Goal: Find specific page/section: Find specific page/section

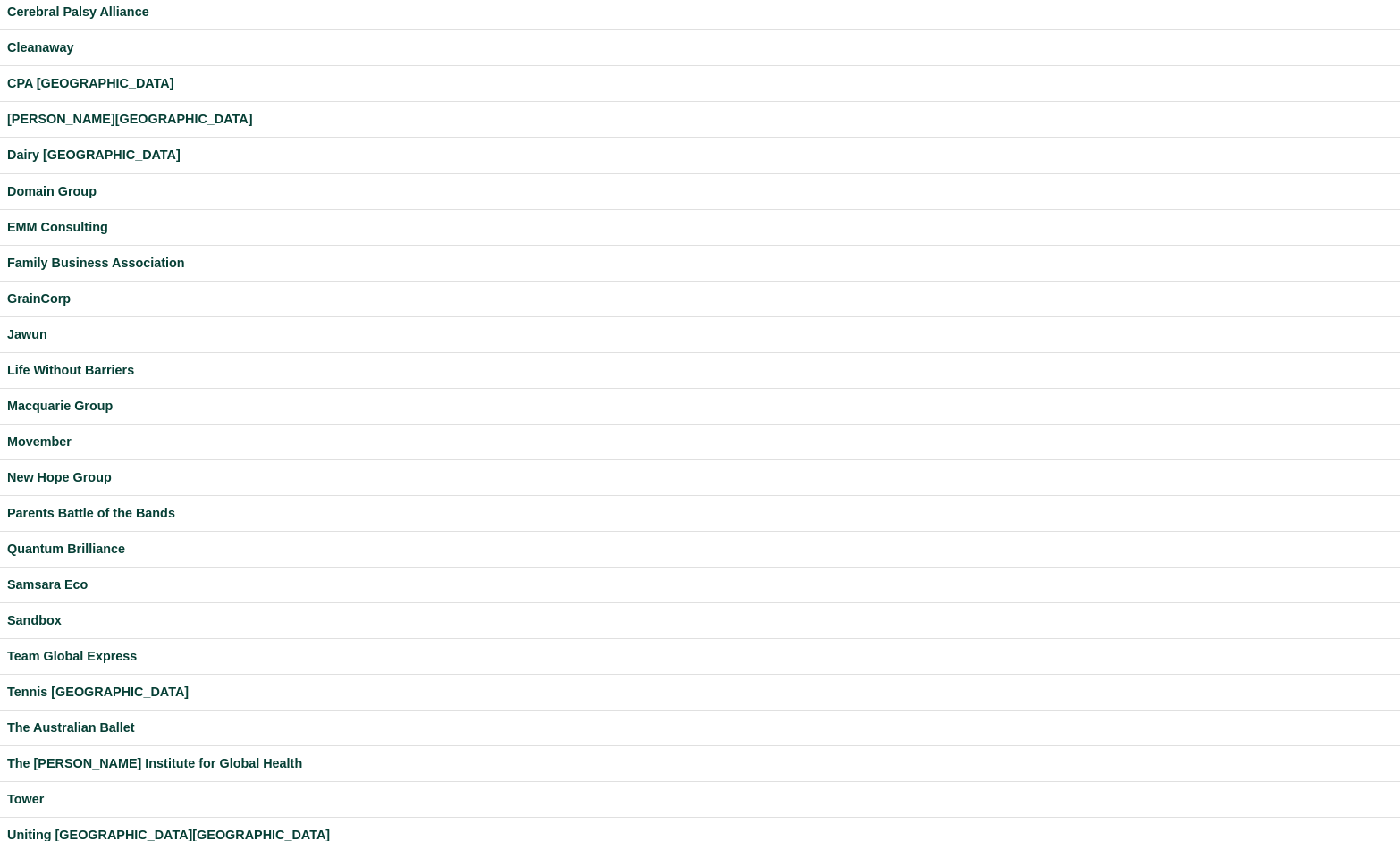
scroll to position [334, 0]
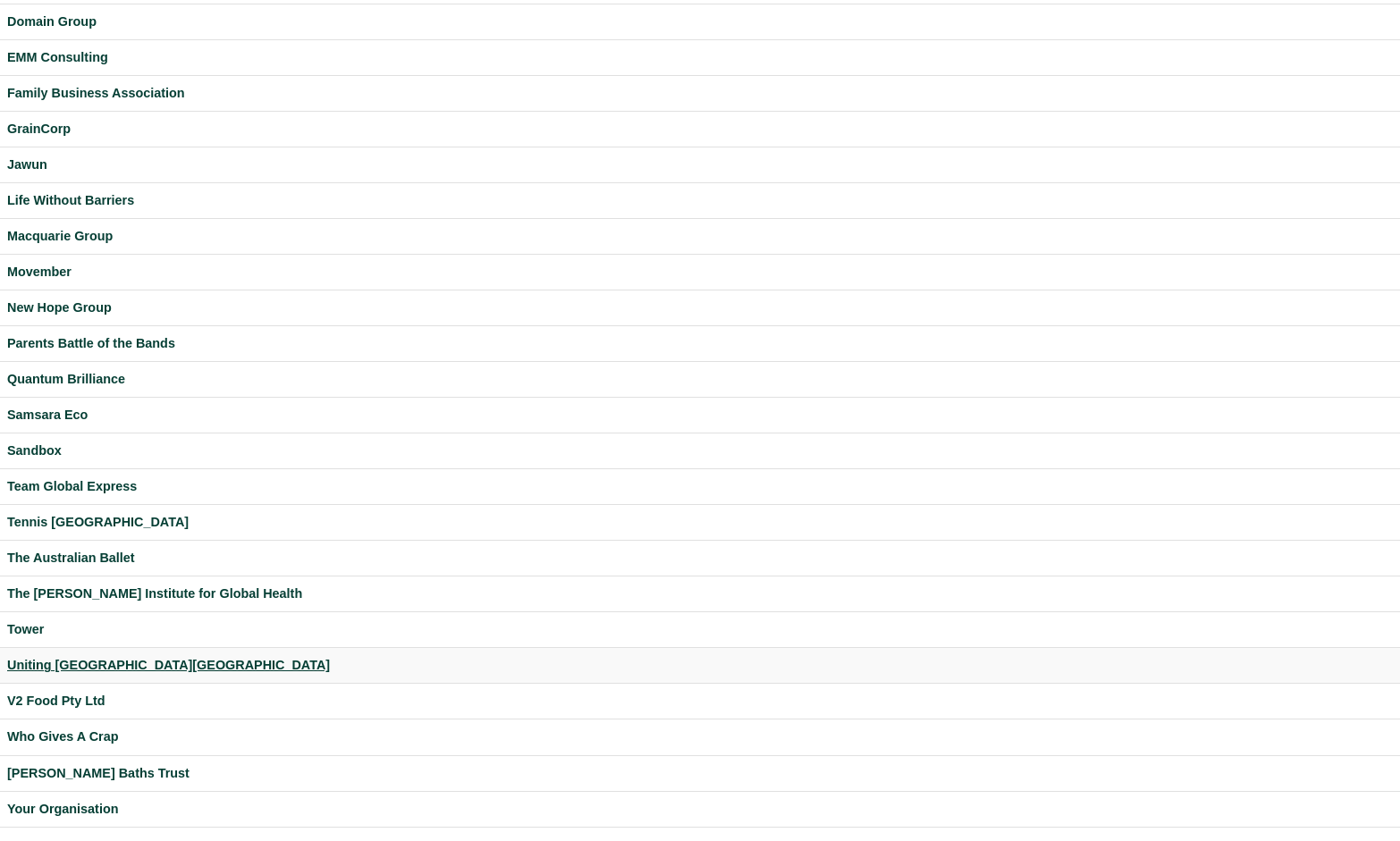
click at [44, 660] on div "Uniting [GEOGRAPHIC_DATA][GEOGRAPHIC_DATA]" at bounding box center [700, 665] width 1385 height 21
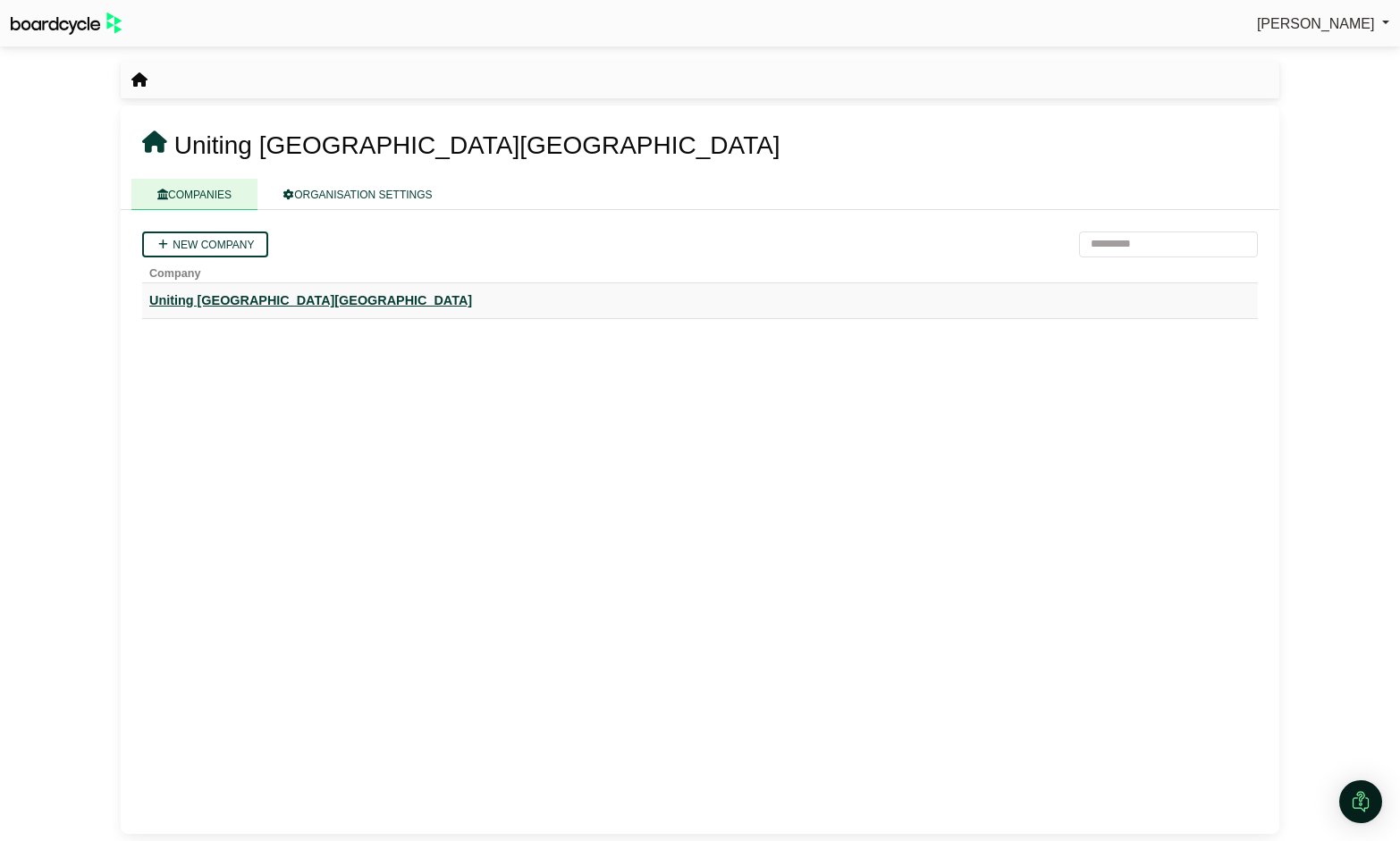
click at [220, 293] on div "Uniting [GEOGRAPHIC_DATA][GEOGRAPHIC_DATA]" at bounding box center [700, 300] width 1101 height 21
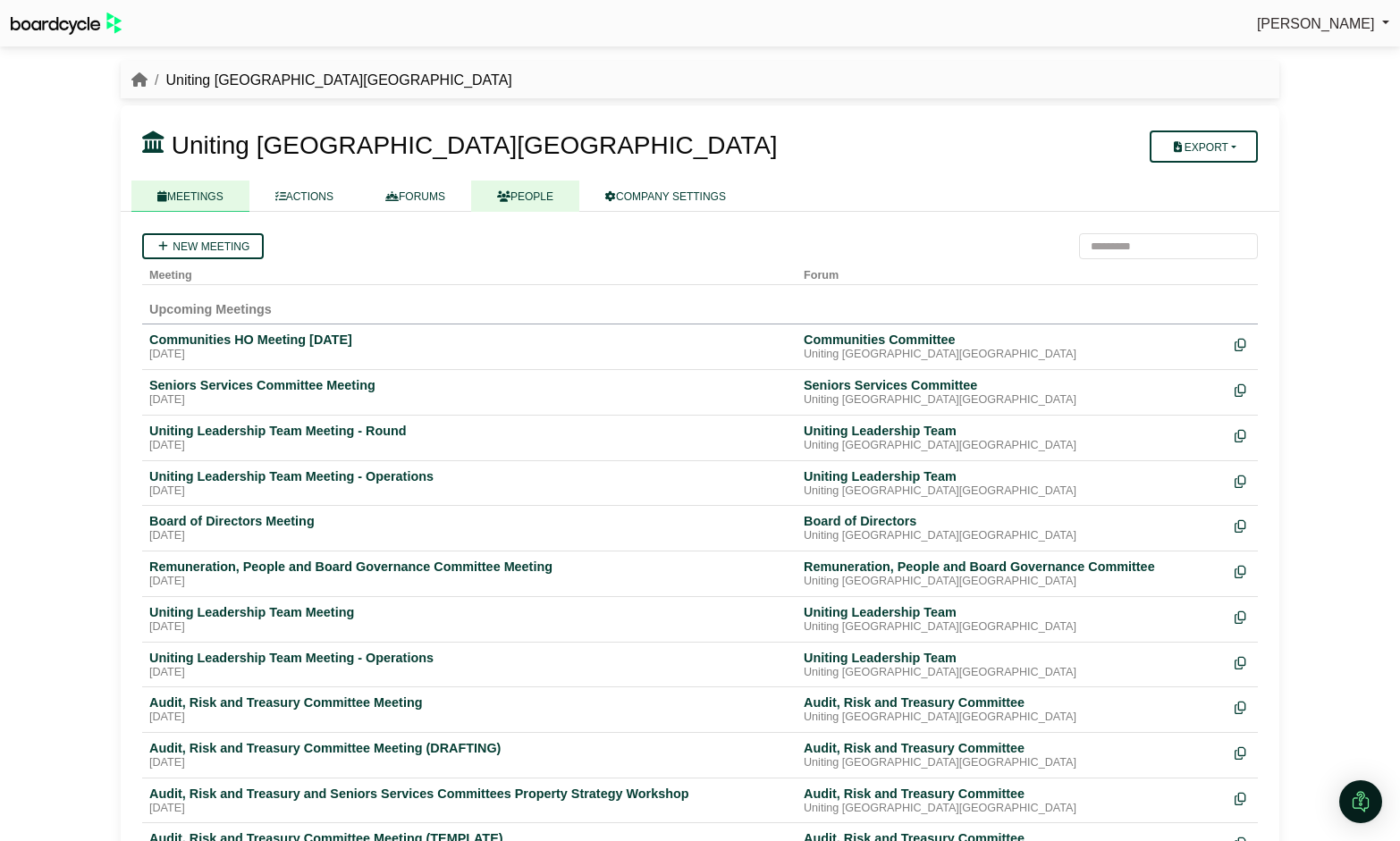
click at [529, 192] on link "PEOPLE" at bounding box center [525, 196] width 108 height 31
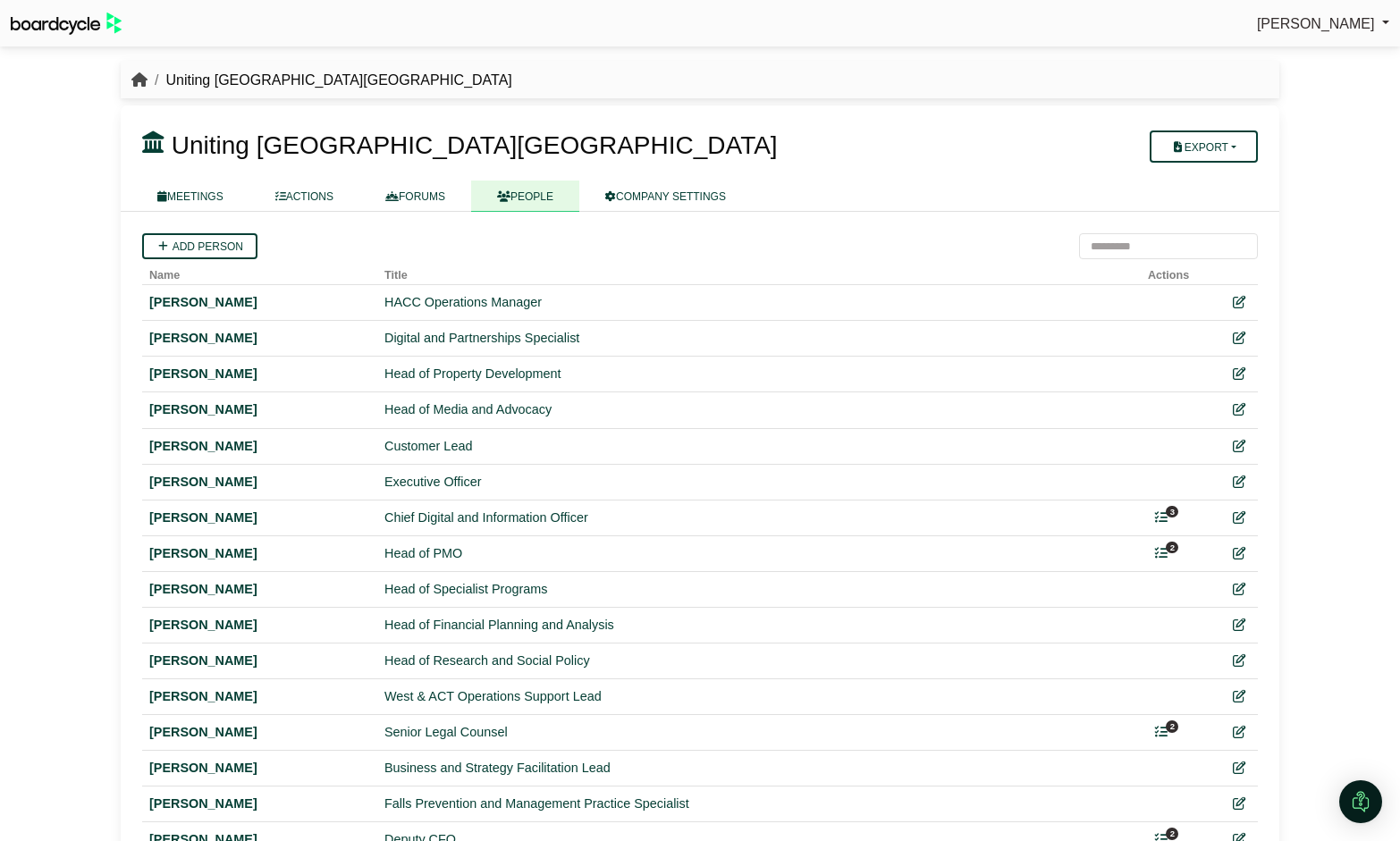
click at [136, 83] on icon "breadcrumb" at bounding box center [140, 79] width 16 height 15
